Goal: Transaction & Acquisition: Purchase product/service

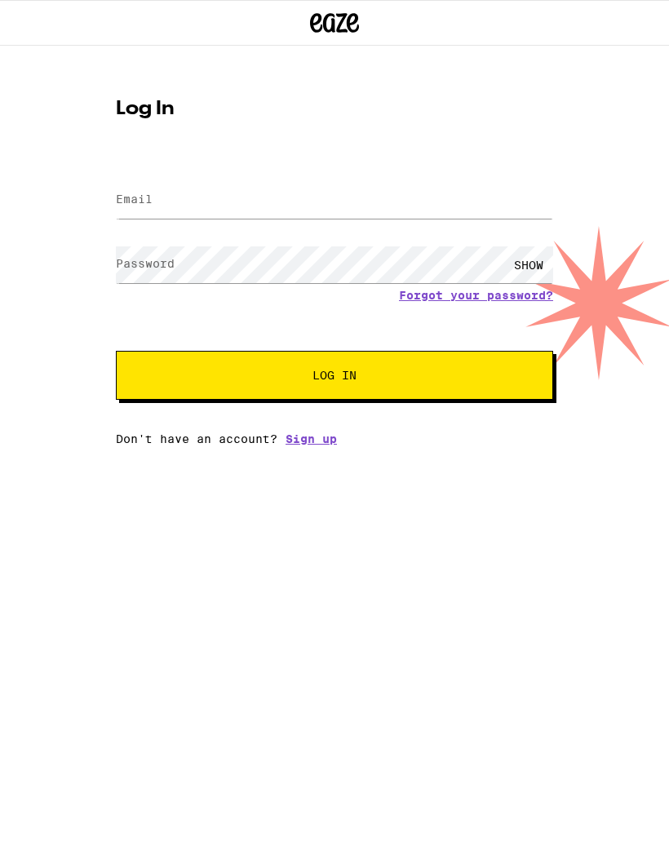
click at [149, 203] on label "Email" at bounding box center [134, 199] width 37 height 13
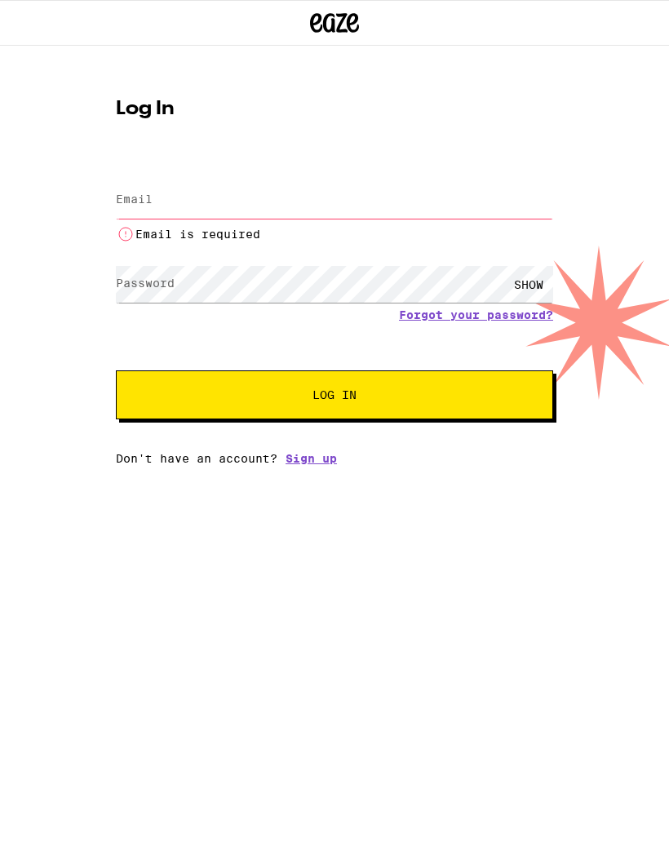
type input "[EMAIL_ADDRESS][DOMAIN_NAME]"
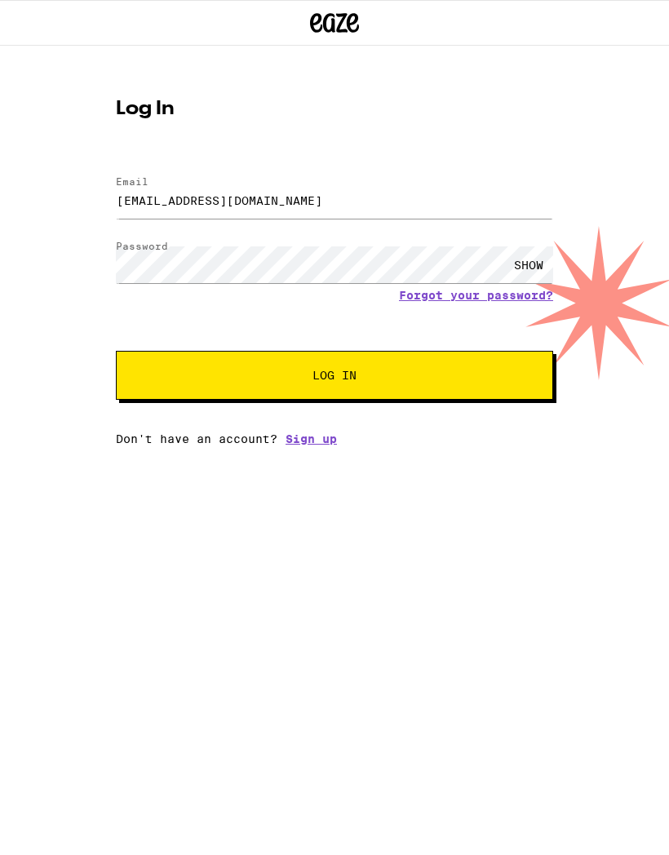
click at [460, 371] on button "Log In" at bounding box center [334, 375] width 437 height 49
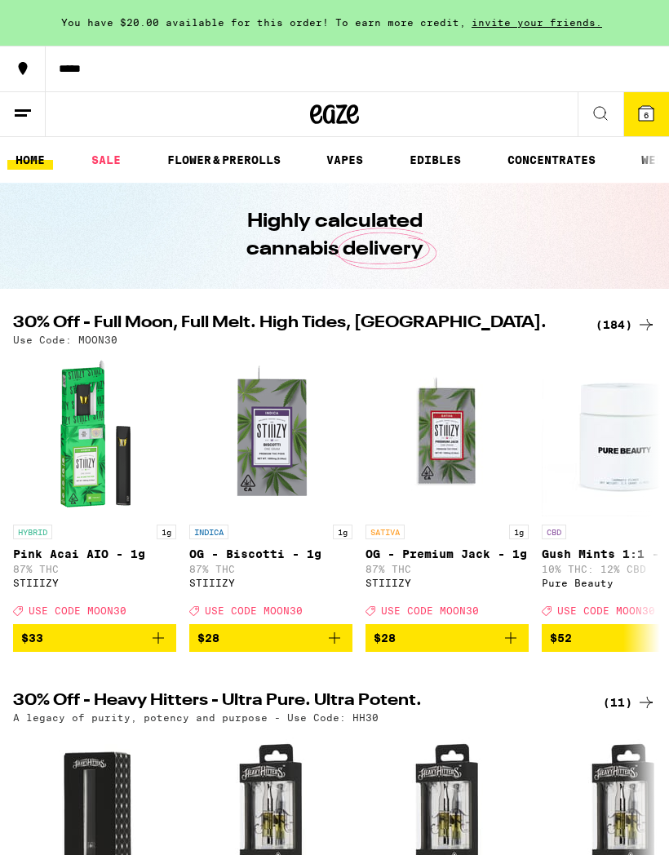
click at [615, 320] on div "(184)" at bounding box center [625, 325] width 60 height 20
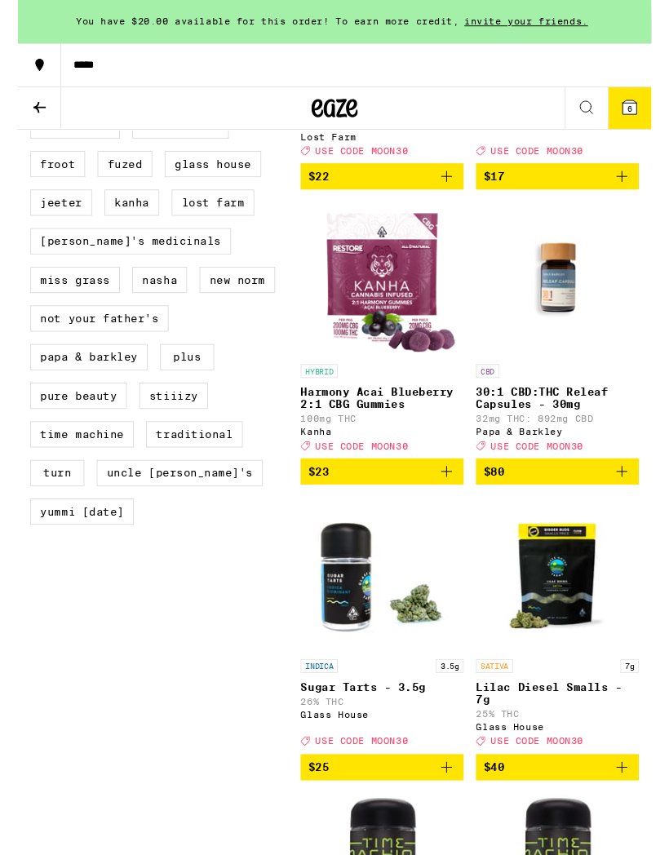
scroll to position [1336, 0]
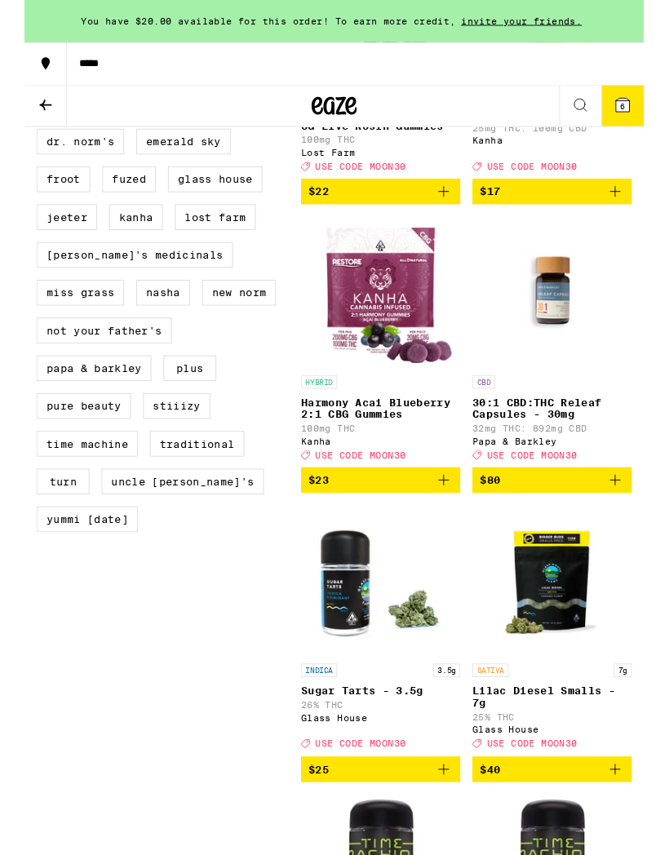
click at [126, 248] on label "Kanha" at bounding box center [120, 234] width 58 height 28
click at [17, 101] on input "Kanha" at bounding box center [16, 100] width 1 height 1
checkbox input "true"
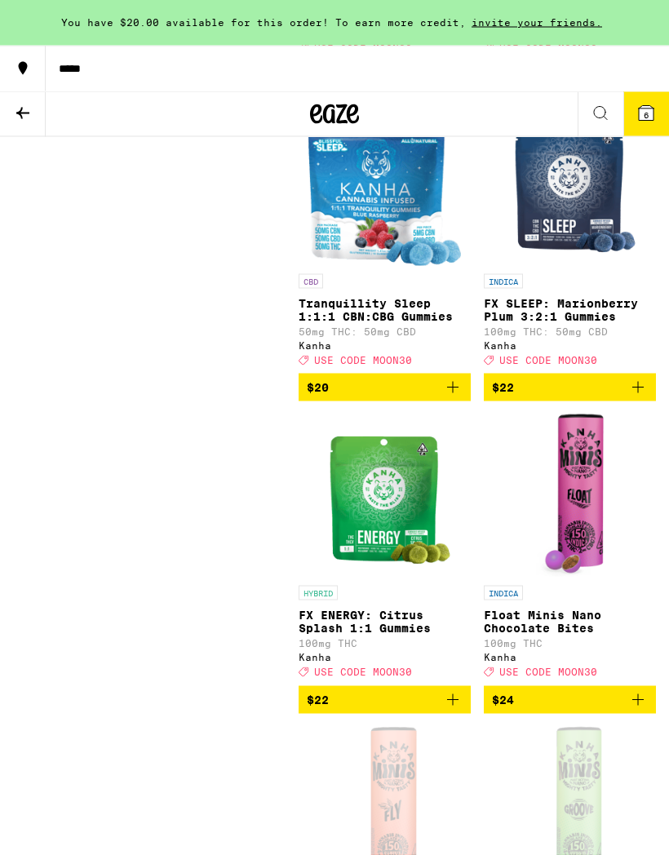
scroll to position [2675, 0]
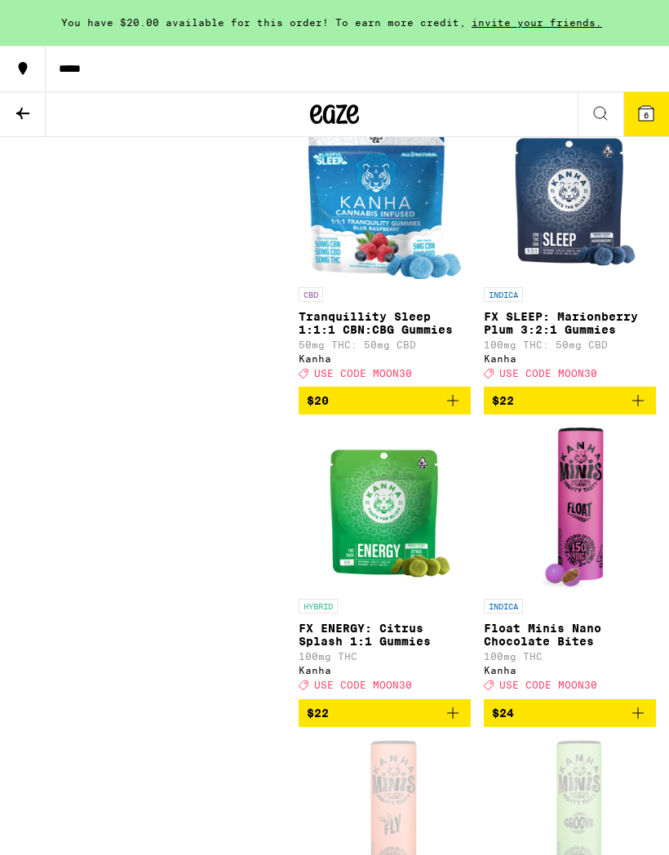
click at [451, 410] on icon "Add to bag" at bounding box center [453, 401] width 20 height 20
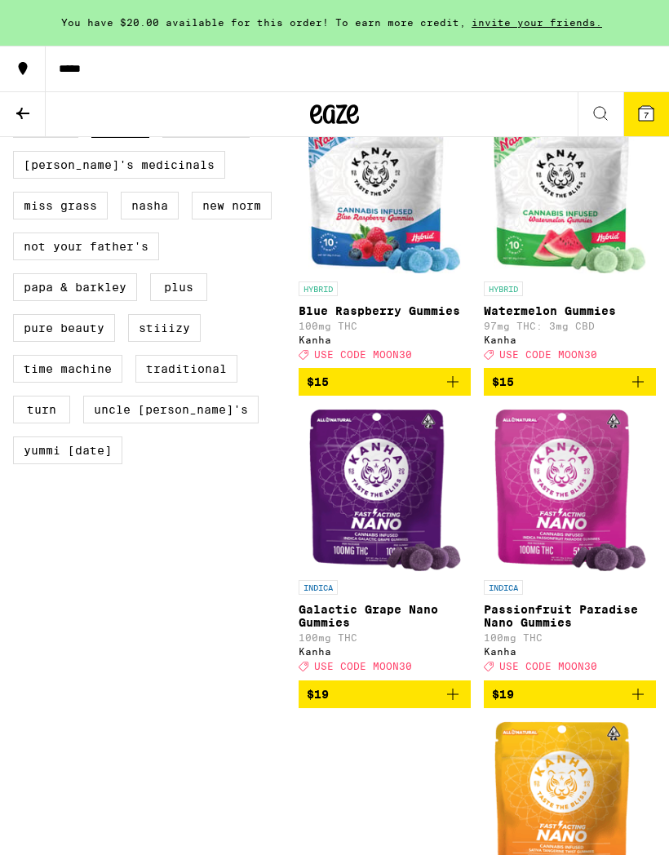
scroll to position [1443, 0]
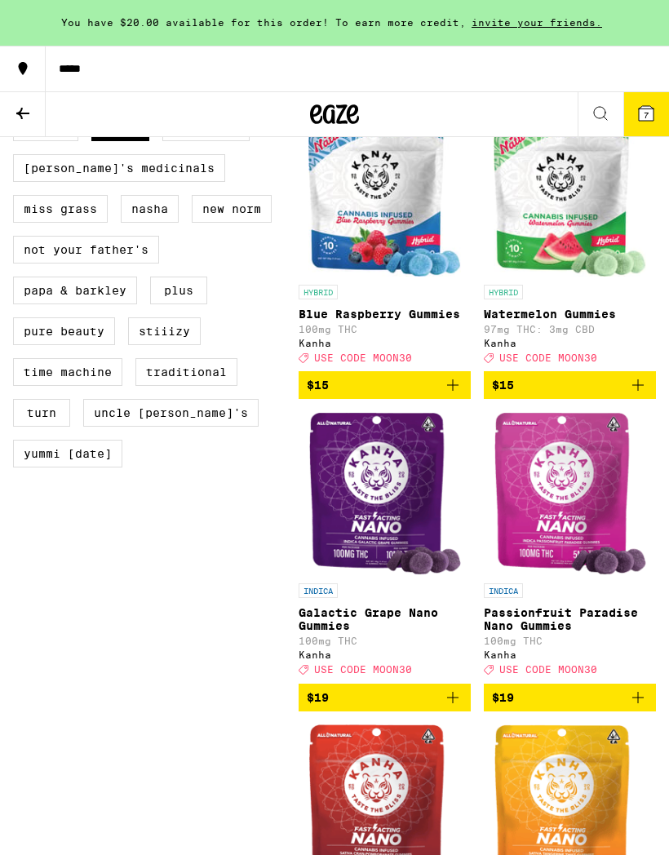
click at [450, 395] on icon "Add to bag" at bounding box center [453, 385] width 20 height 20
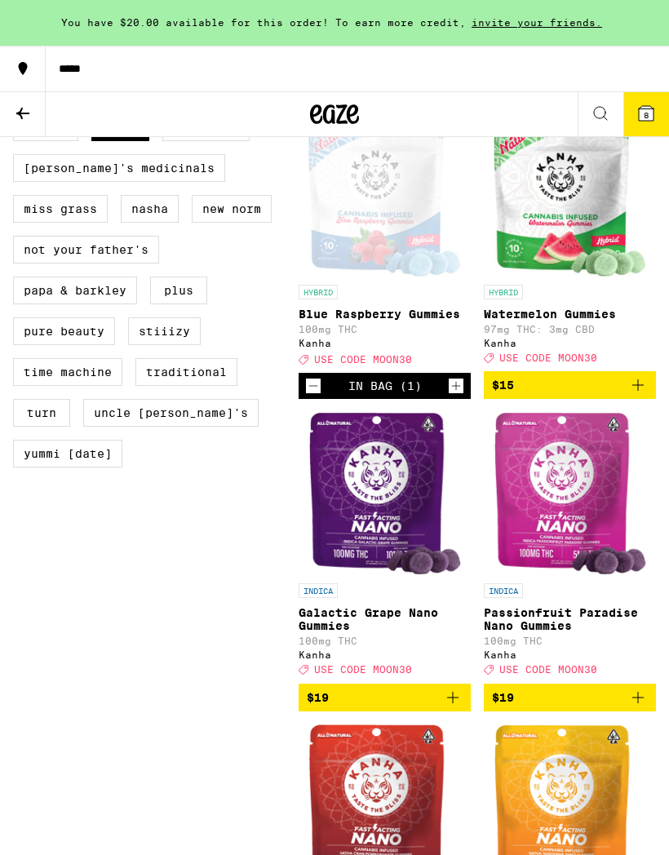
click at [646, 90] on button "*****" at bounding box center [334, 69] width 669 height 46
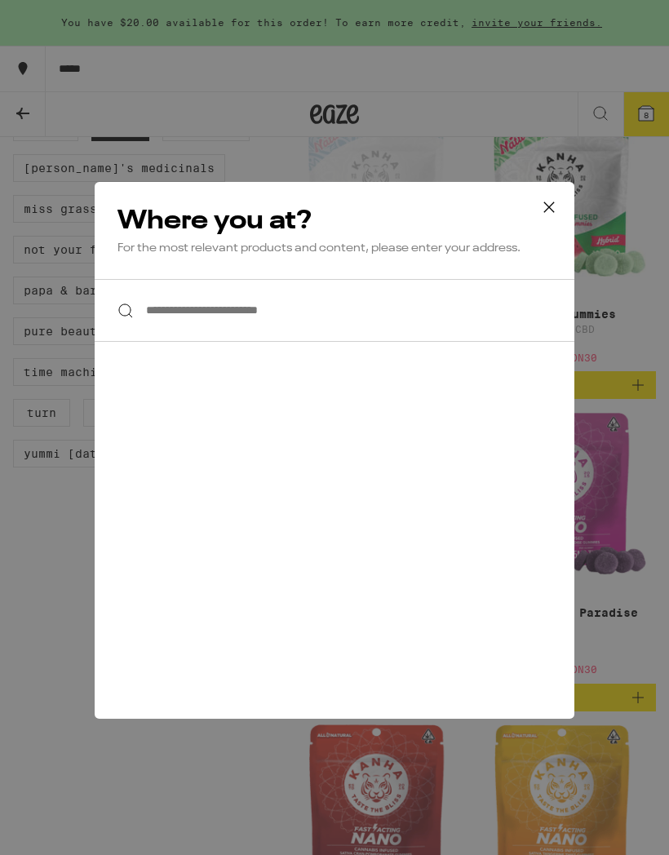
click at [537, 212] on icon at bounding box center [549, 207] width 24 height 24
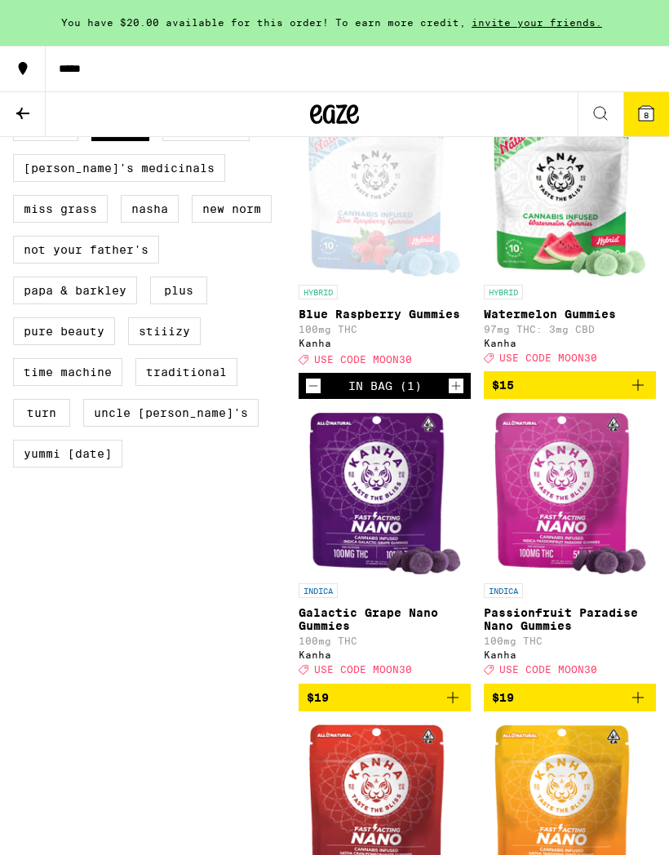
click at [633, 112] on button "8" at bounding box center [646, 114] width 46 height 44
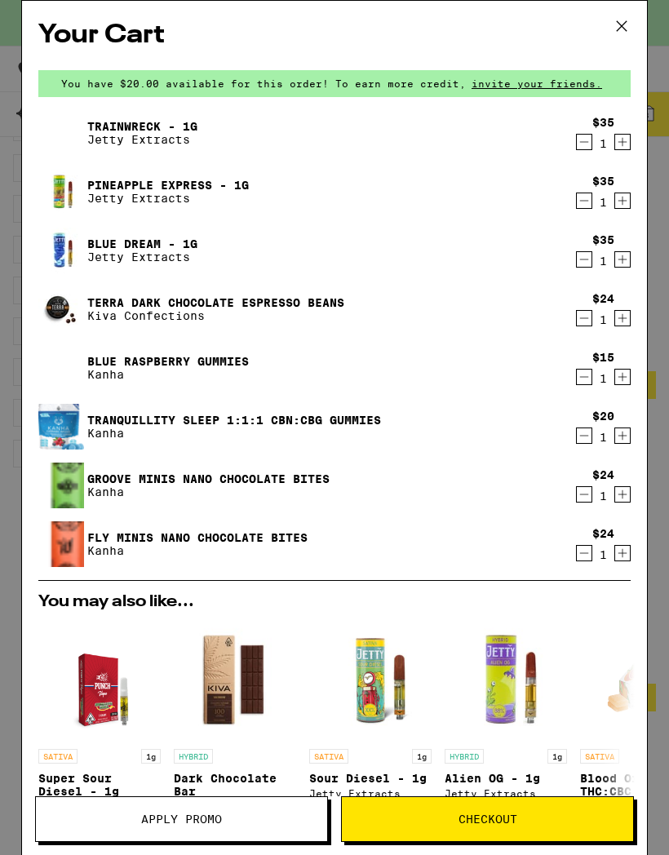
click at [582, 317] on icon "Decrement" at bounding box center [584, 318] width 15 height 20
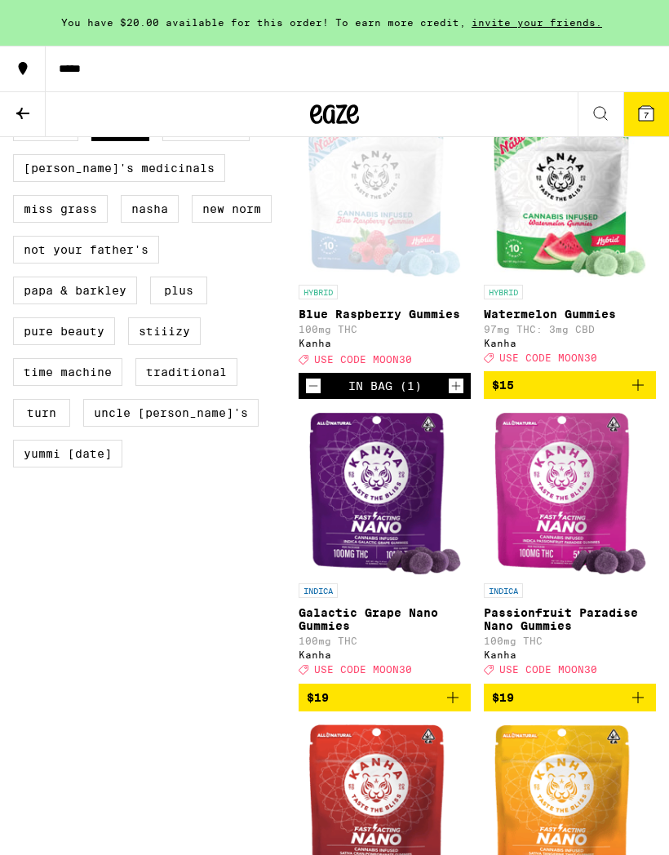
click at [642, 117] on icon at bounding box center [646, 113] width 15 height 15
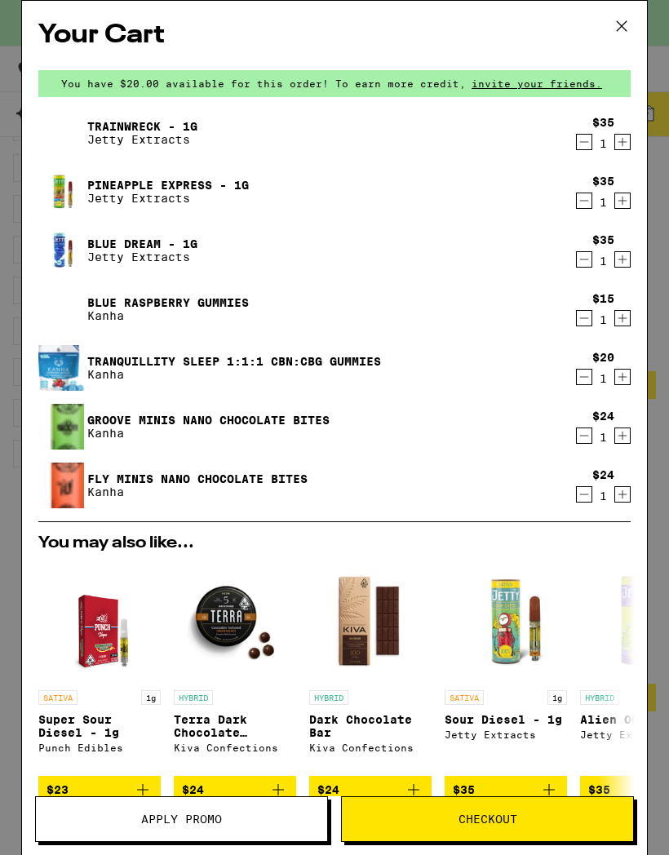
click at [579, 321] on icon "Decrement" at bounding box center [584, 318] width 15 height 20
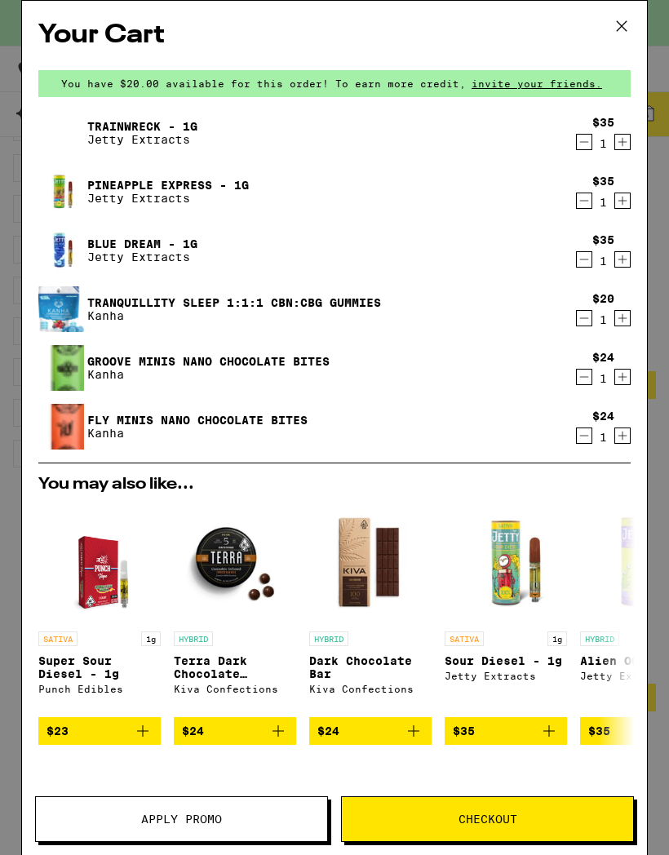
click at [577, 260] on icon "Decrement" at bounding box center [584, 260] width 15 height 20
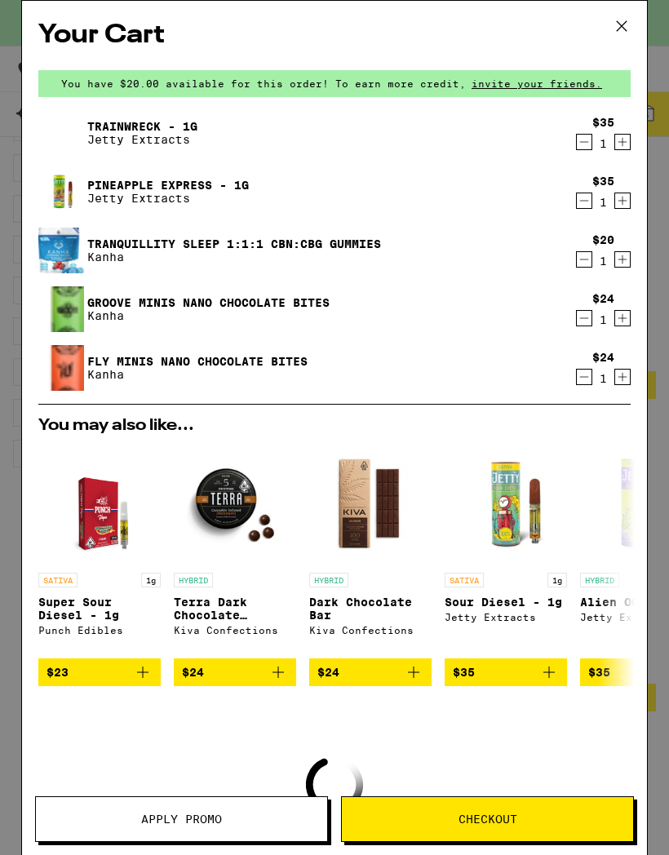
click at [576, 201] on button "Decrement" at bounding box center [584, 201] width 16 height 16
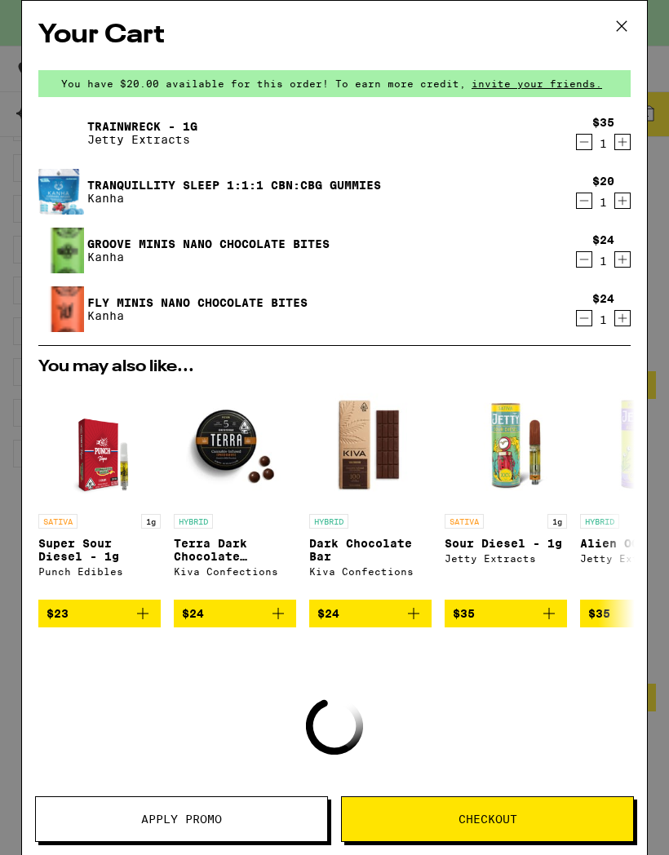
click at [569, 150] on div "$35 1" at bounding box center [599, 133] width 61 height 34
click at [576, 206] on button "Decrement" at bounding box center [584, 201] width 16 height 16
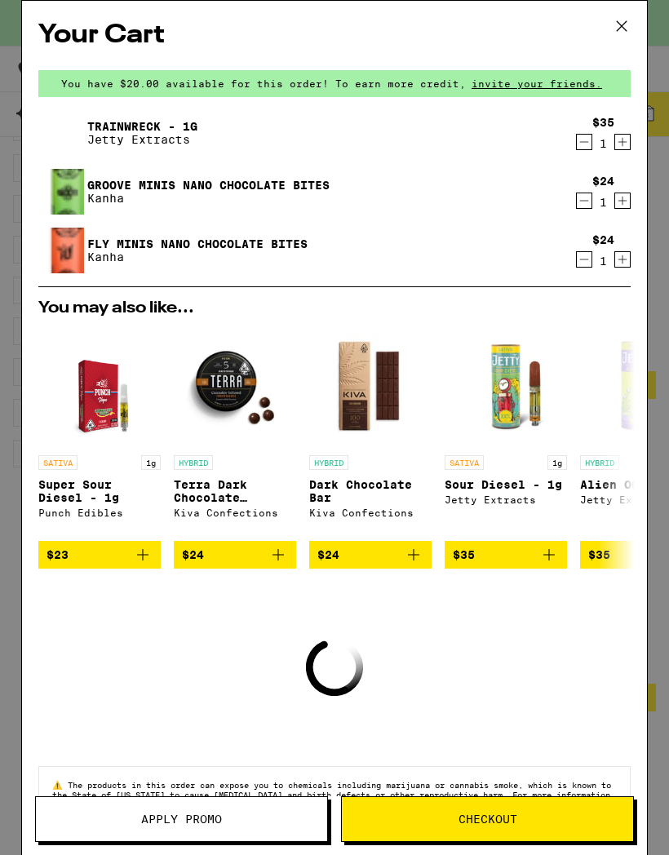
click at [576, 138] on button "Decrement" at bounding box center [584, 142] width 16 height 16
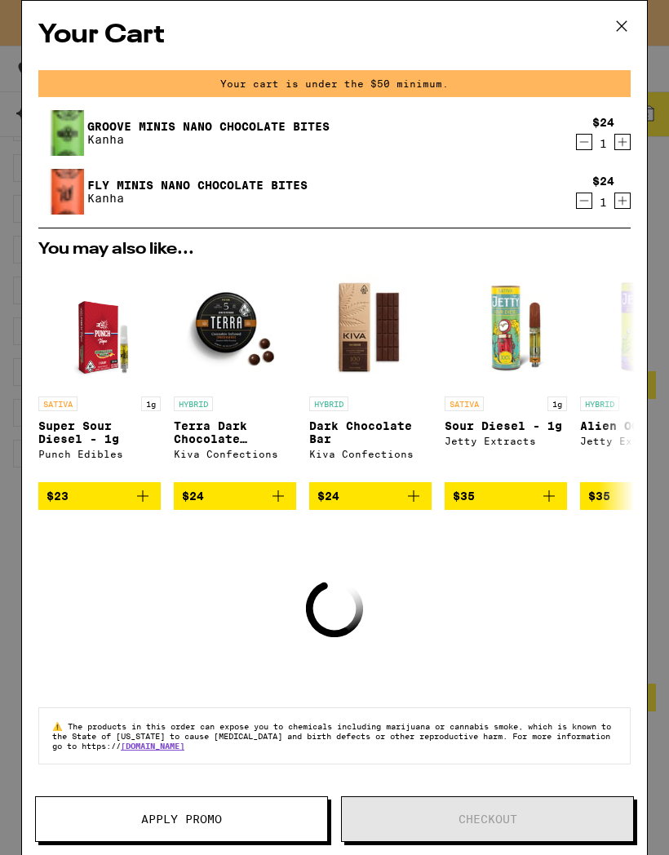
click at [576, 200] on button "Decrement" at bounding box center [584, 201] width 16 height 16
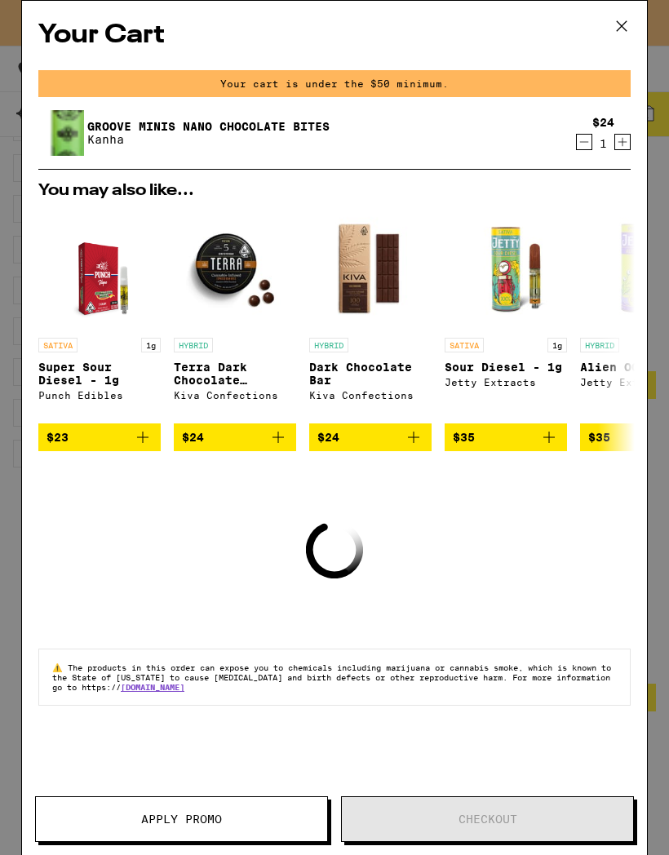
click at [574, 130] on div "$24 1" at bounding box center [599, 133] width 61 height 34
click at [569, 150] on div "$24 1" at bounding box center [599, 133] width 61 height 34
click at [573, 139] on div "$24 1" at bounding box center [599, 133] width 61 height 34
click at [621, 26] on icon at bounding box center [621, 26] width 24 height 24
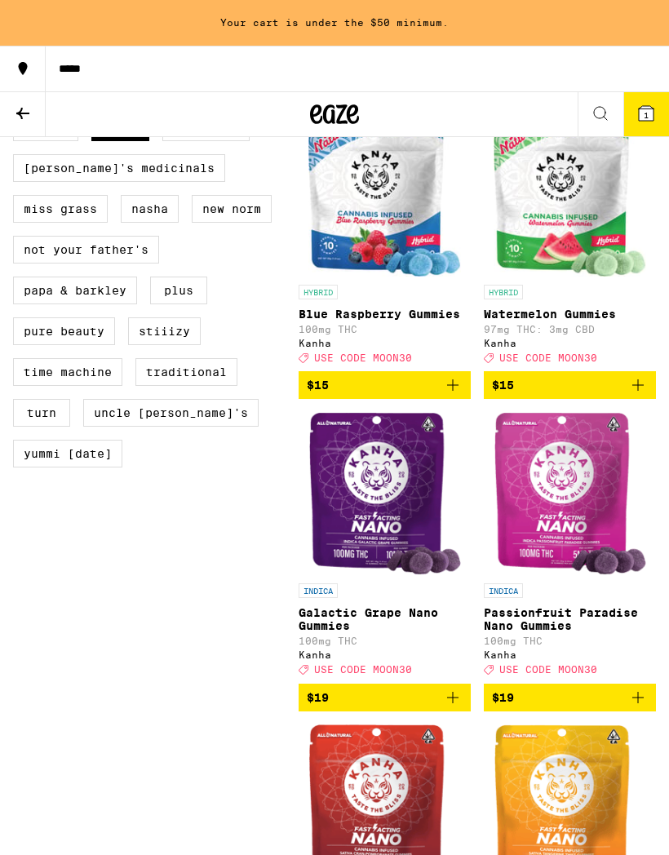
click at [653, 118] on icon at bounding box center [646, 113] width 15 height 15
